Goal: Task Accomplishment & Management: Use online tool/utility

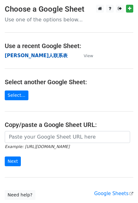
click at [25, 54] on strong "[PERSON_NAME]人联系表" at bounding box center [36, 56] width 63 height 6
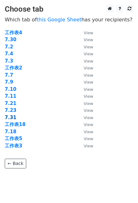
click at [10, 120] on strong "7.31" at bounding box center [11, 118] width 12 height 6
click at [10, 115] on strong "7.31" at bounding box center [11, 118] width 12 height 6
click at [10, 117] on strong "7.31" at bounding box center [11, 118] width 12 height 6
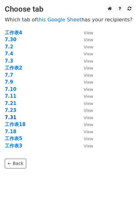
click at [10, 117] on strong "7.31" at bounding box center [11, 118] width 12 height 6
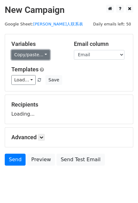
click at [41, 55] on link "Copy/paste..." at bounding box center [30, 55] width 38 height 10
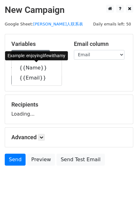
click at [48, 68] on icon at bounding box center [50, 67] width 5 height 5
